Goal: Transaction & Acquisition: Purchase product/service

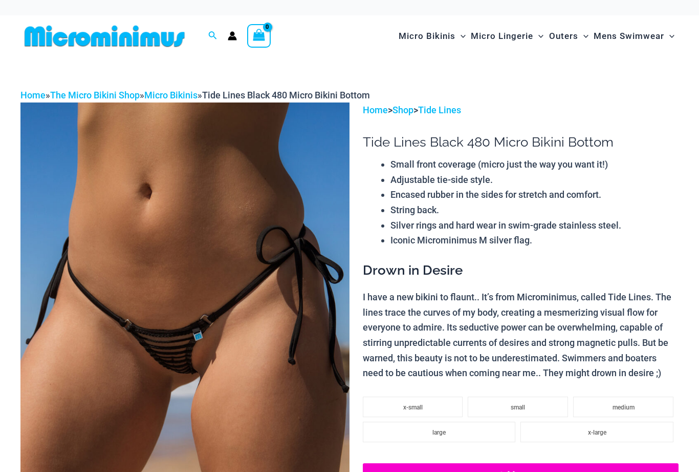
click at [207, 269] on img at bounding box center [184, 349] width 329 height 494
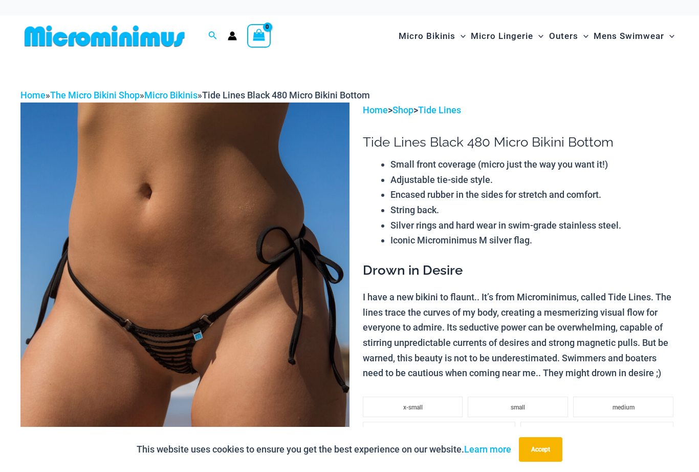
click at [212, 270] on img at bounding box center [184, 349] width 329 height 494
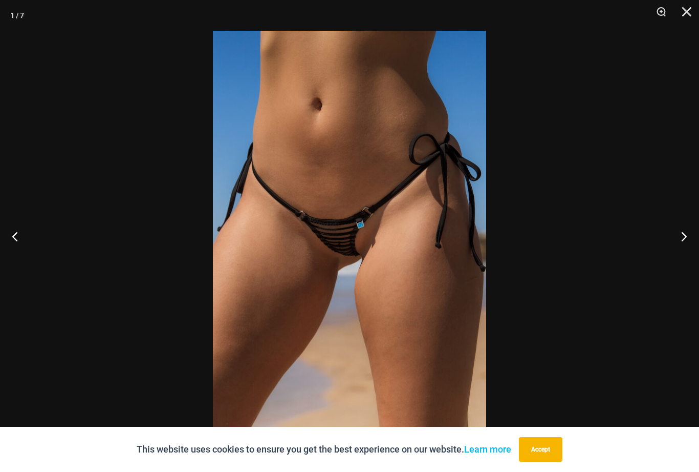
click at [681, 233] on button "Next" at bounding box center [680, 235] width 38 height 51
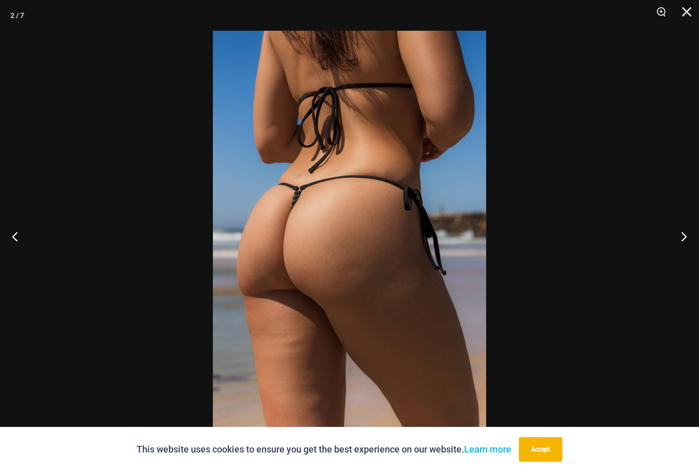
click at [677, 239] on button "Next" at bounding box center [680, 235] width 38 height 51
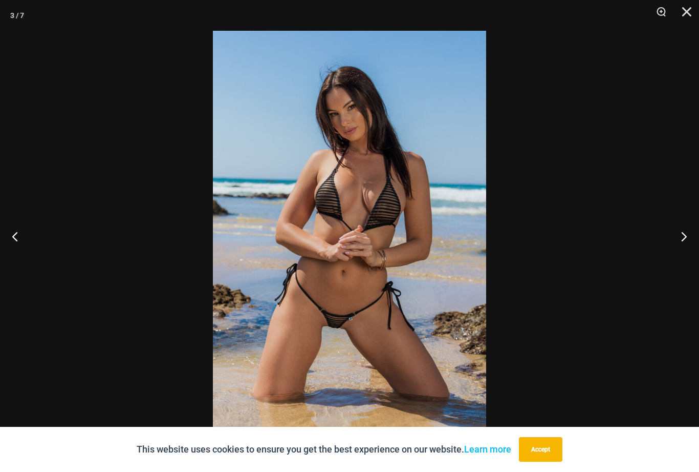
click at [684, 240] on button "Next" at bounding box center [680, 235] width 38 height 51
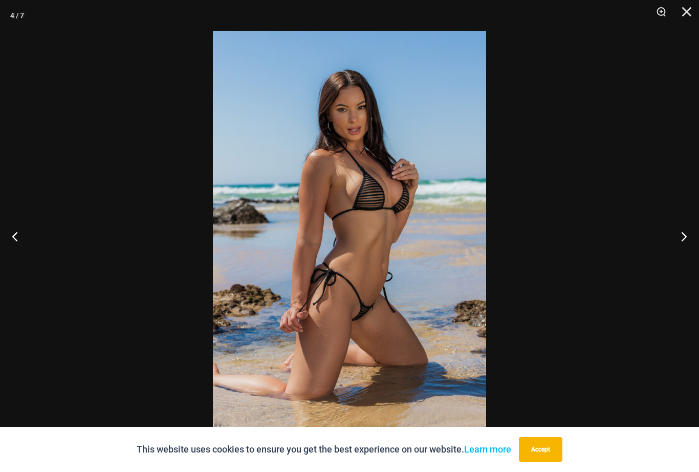
click at [677, 233] on button "Next" at bounding box center [680, 235] width 38 height 51
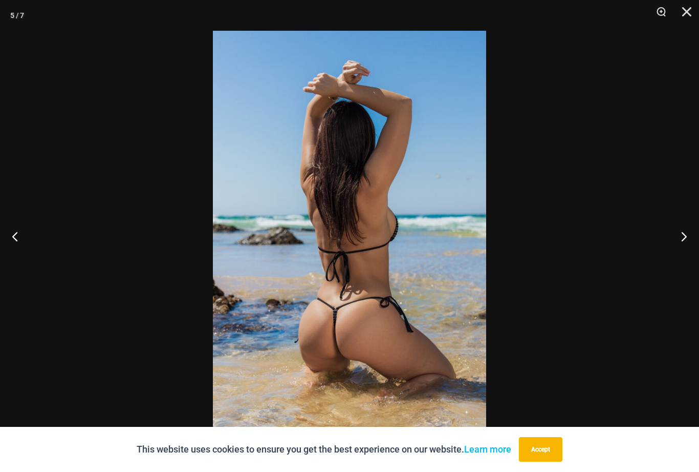
click at [681, 244] on button "Next" at bounding box center [680, 235] width 38 height 51
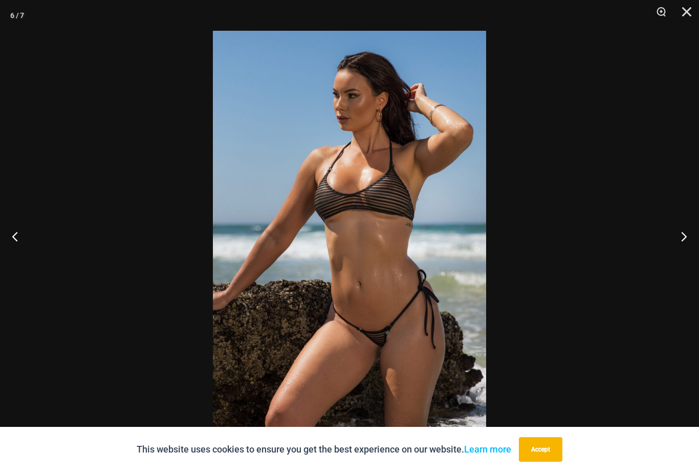
click at [689, 238] on button "Next" at bounding box center [680, 235] width 38 height 51
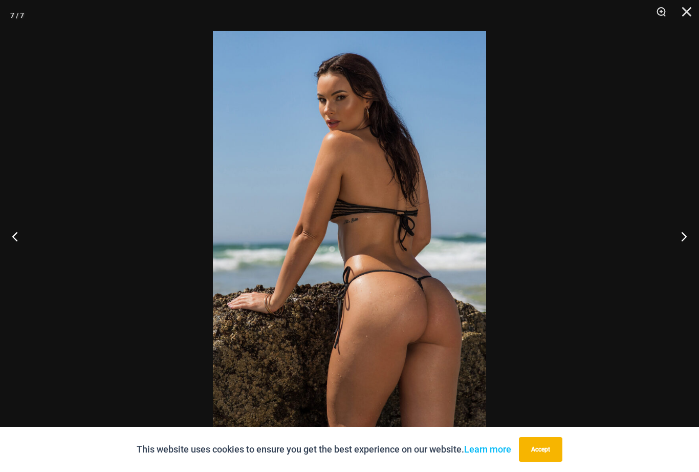
click at [685, 243] on button "Next" at bounding box center [680, 235] width 38 height 51
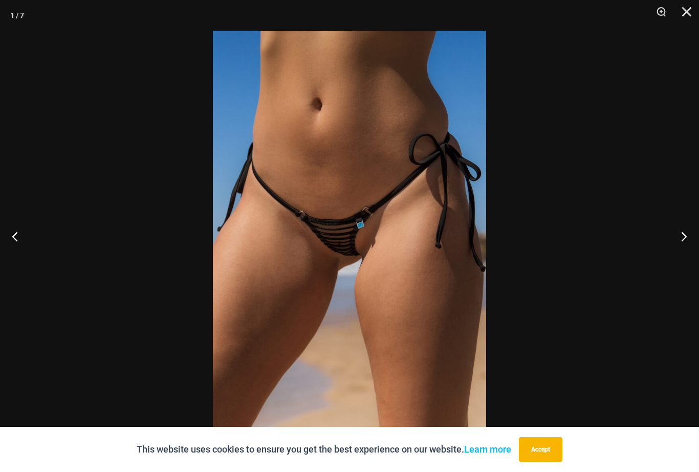
click at [687, 12] on button "Close" at bounding box center [684, 15] width 26 height 31
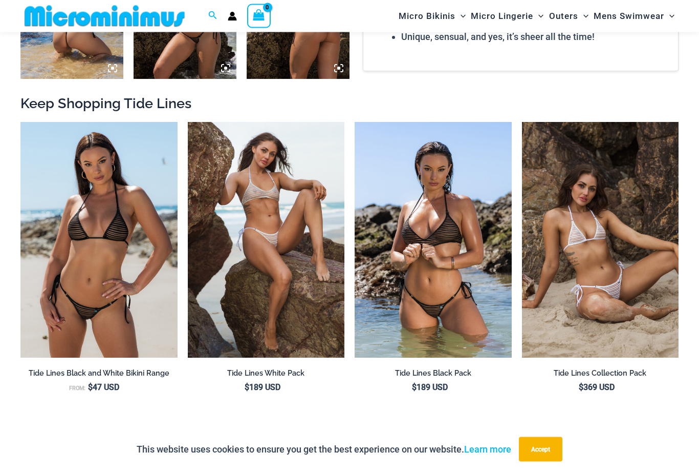
scroll to position [838, 0]
click at [355, 122] on img at bounding box center [355, 122] width 0 height 0
